Goal: Book appointment/travel/reservation

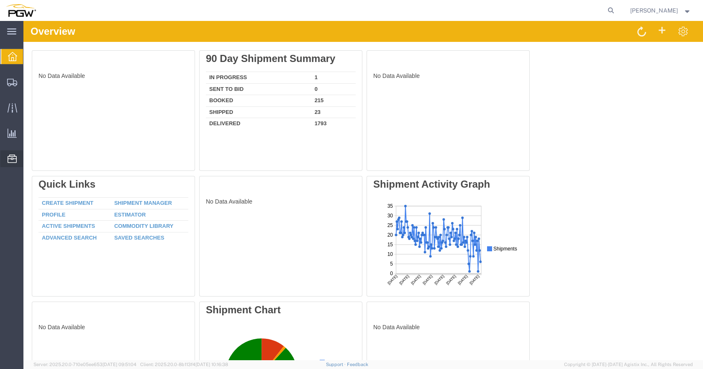
click at [0, 0] on span "Location Appointment" at bounding box center [0, 0] width 0 height 0
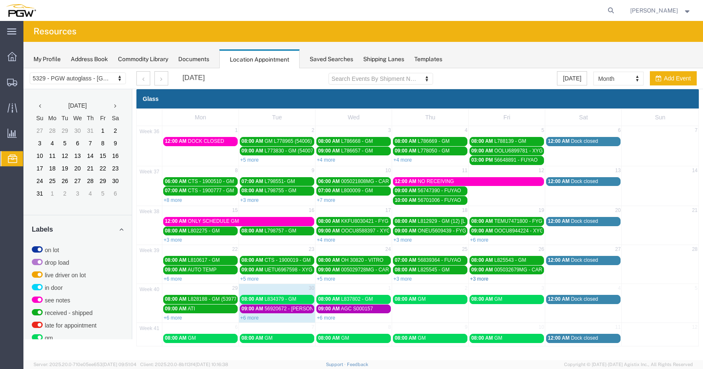
click at [479, 279] on link "+3 more" at bounding box center [479, 279] width 18 height 6
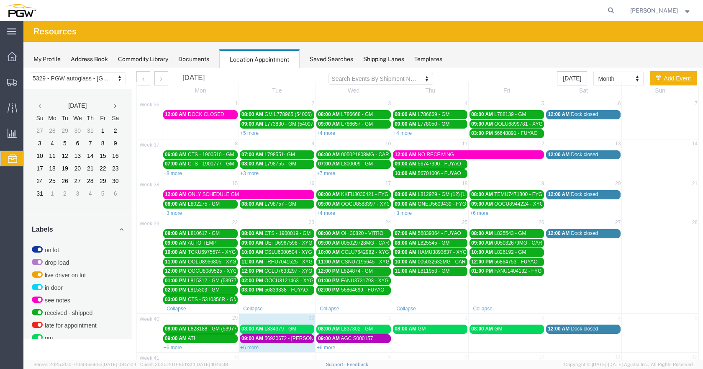
scroll to position [51, 0]
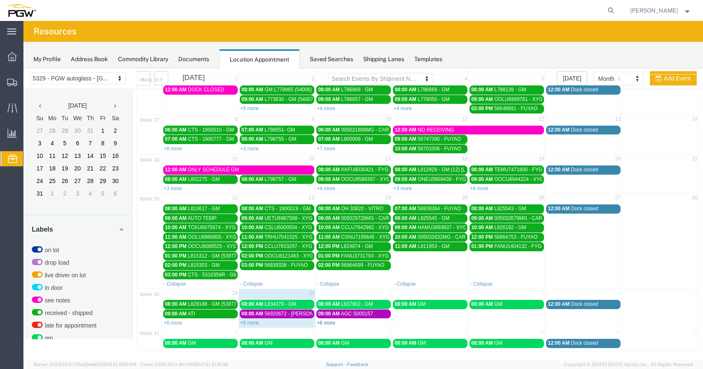
click at [327, 323] on link "+6 more" at bounding box center [326, 323] width 18 height 6
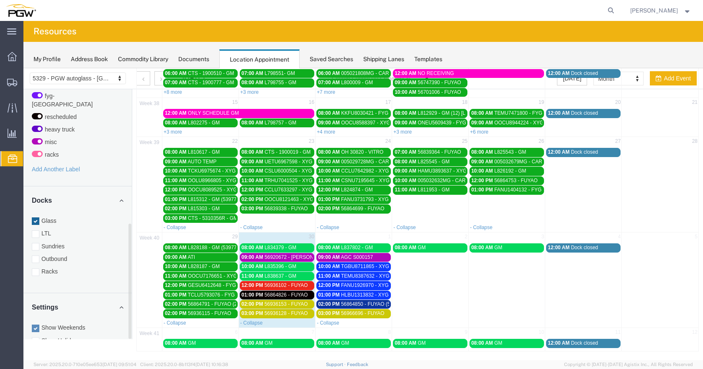
scroll to position [293, 0]
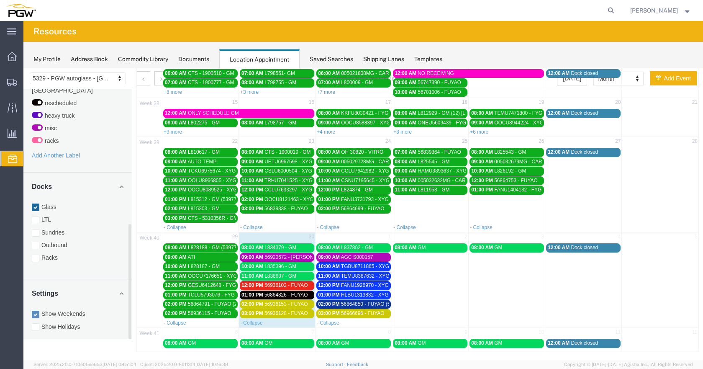
drag, startPoint x: 127, startPoint y: 230, endPoint x: 123, endPoint y: 334, distance: 104.7
click at [128, 347] on div "5329 - PGW autoglass - Chillicothe 5329 - PGW autoglass - [GEOGRAPHIC_DATA] [DA…" at bounding box center [363, 155] width 680 height 391
click at [36, 254] on div at bounding box center [36, 258] width 8 height 8
click at [23, 68] on input "Racks" at bounding box center [23, 68] width 0 height 0
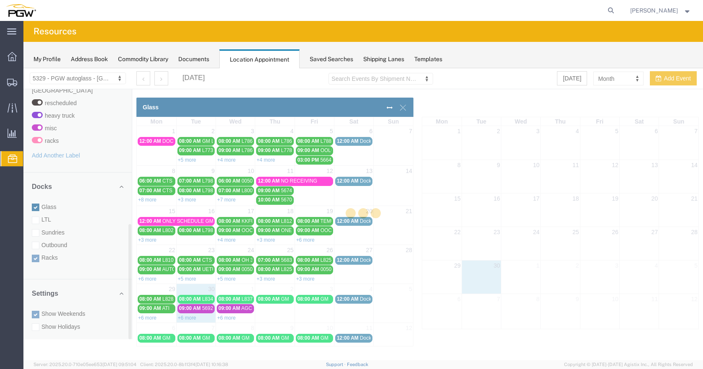
scroll to position [0, 0]
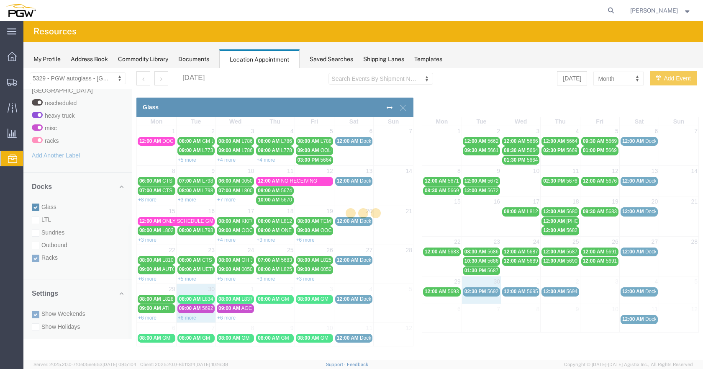
click at [36, 200] on div at bounding box center [363, 214] width 680 height 292
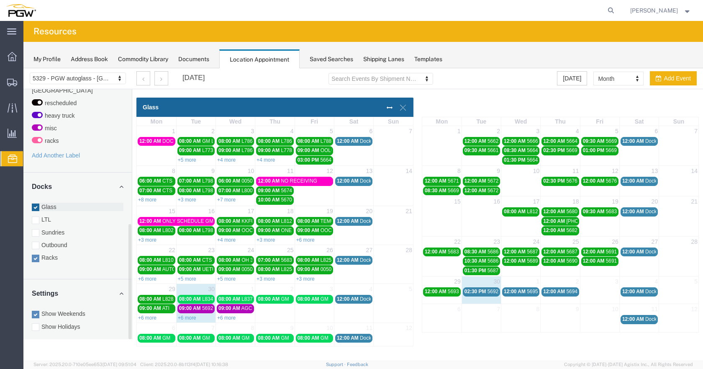
click at [37, 203] on div at bounding box center [36, 207] width 8 height 8
click at [23, 68] on input "Glass" at bounding box center [23, 68] width 0 height 0
